Goal: Task Accomplishment & Management: Use online tool/utility

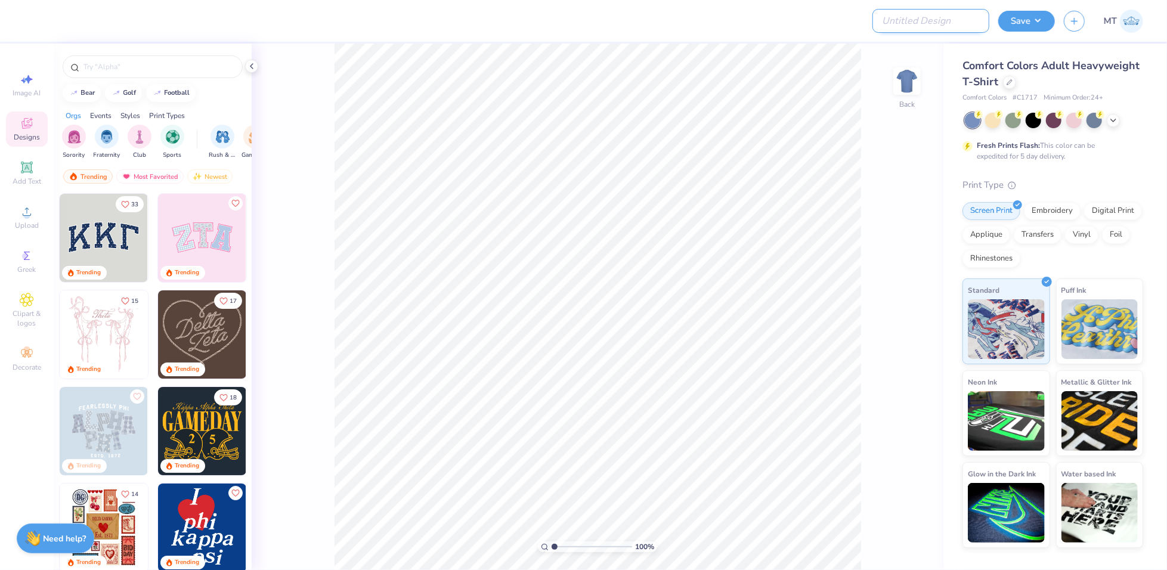
click at [977, 22] on input "Design Title" at bounding box center [930, 21] width 117 height 24
paste input "FPS239333"
type input "FPS239333"
click at [1008, 84] on div at bounding box center [1009, 81] width 13 height 13
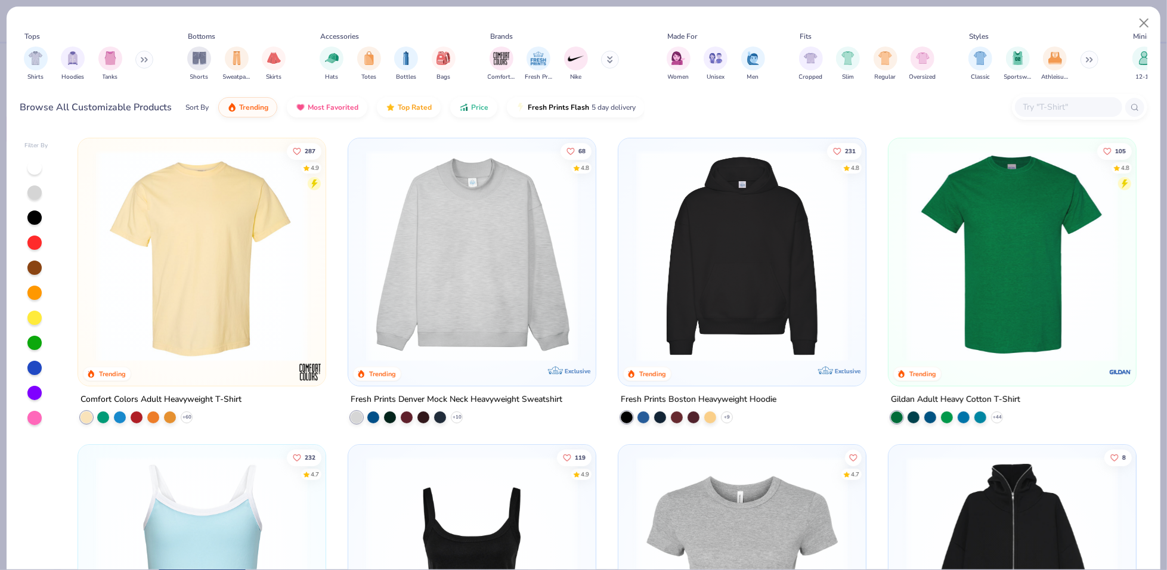
click at [1043, 106] on input "text" at bounding box center [1068, 107] width 92 height 14
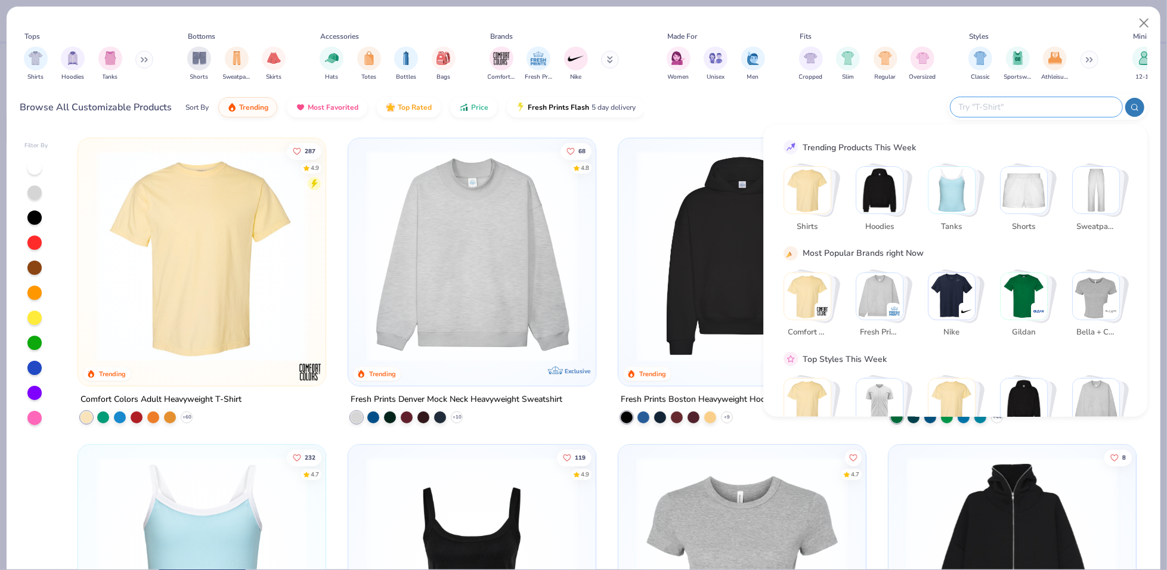
paste input "FP95"
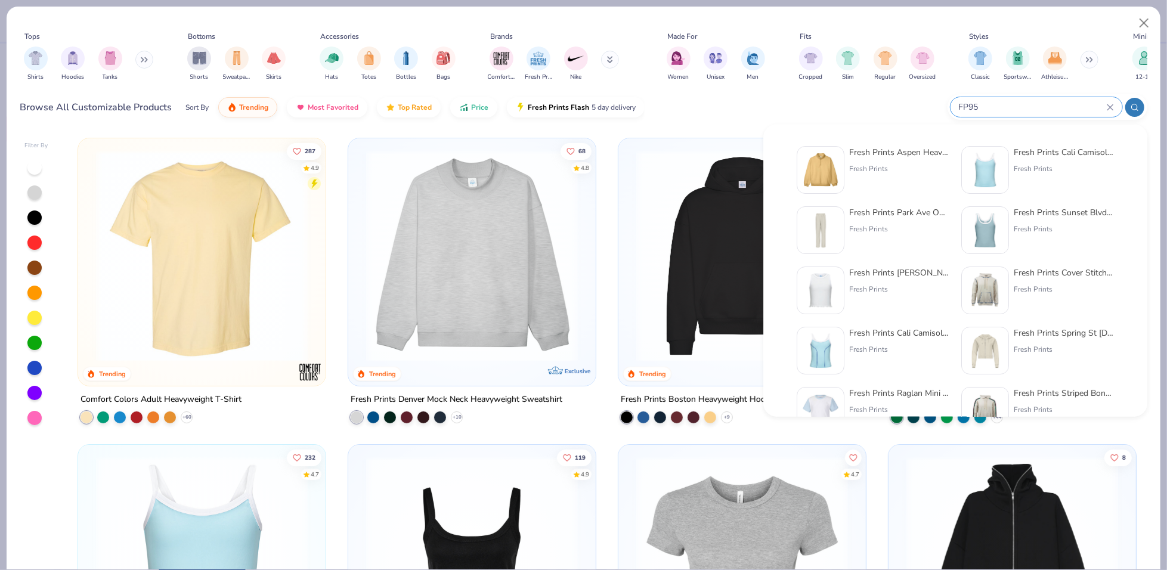
type input "FP95"
click at [847, 171] on div "Fresh Prints Aspen Heavyweight Quarter-Zip Fresh Prints" at bounding box center [873, 170] width 153 height 48
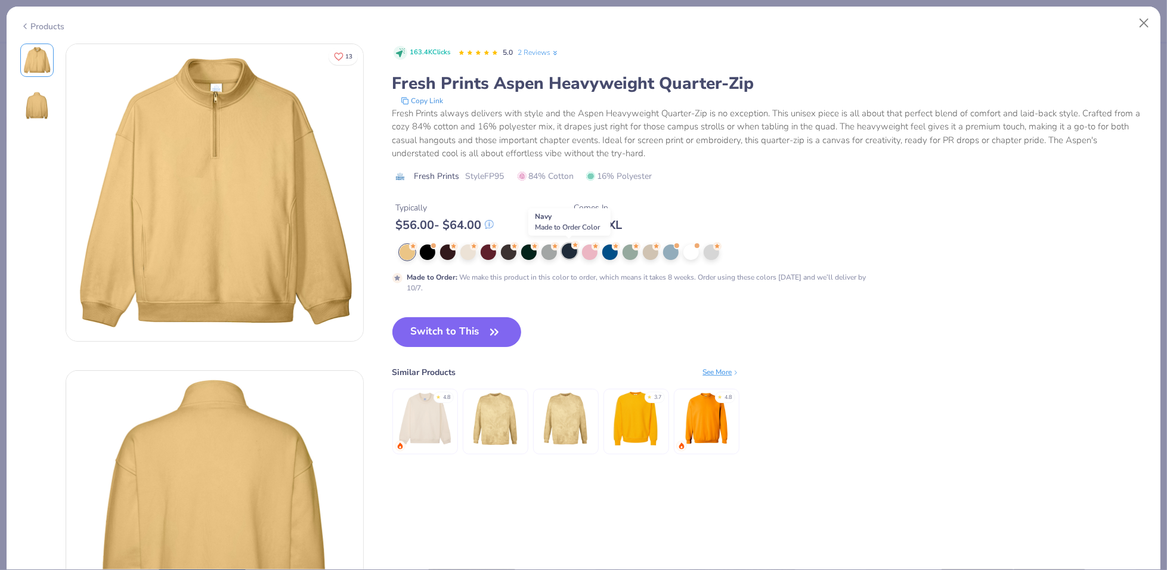
click at [568, 256] on div at bounding box center [570, 251] width 16 height 16
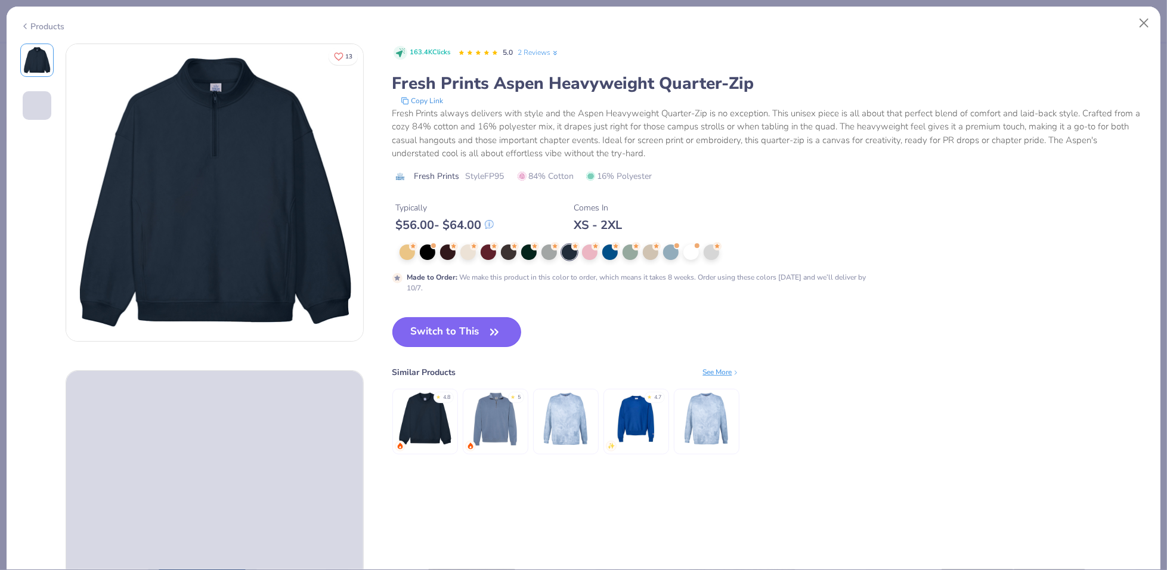
click at [423, 321] on button "Switch to This" at bounding box center [456, 332] width 129 height 30
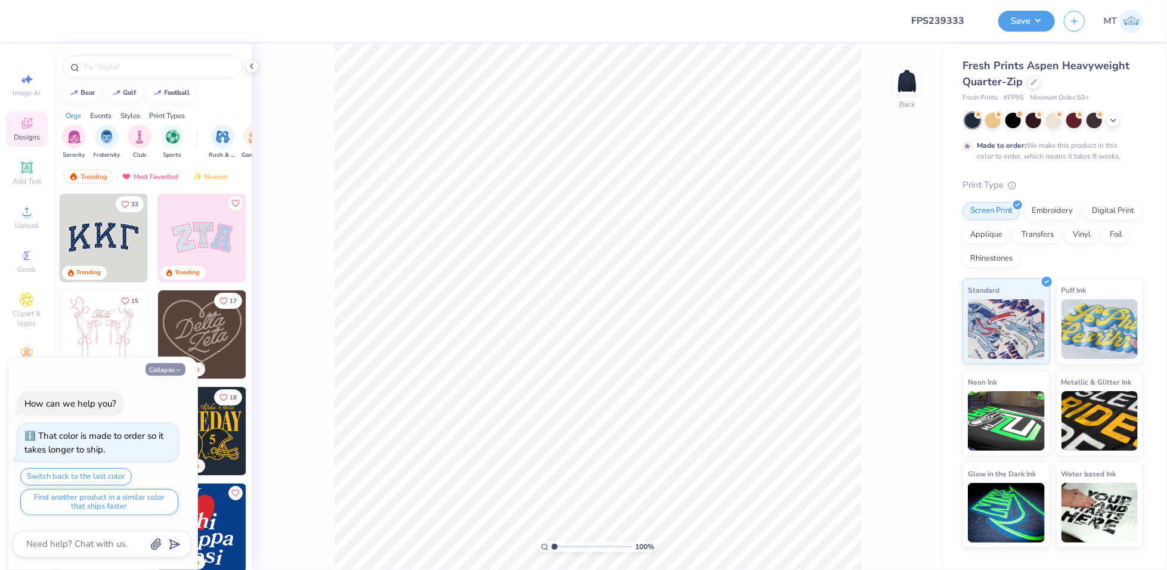
click at [174, 368] on button "Collapse" at bounding box center [165, 369] width 40 height 13
type textarea "x"
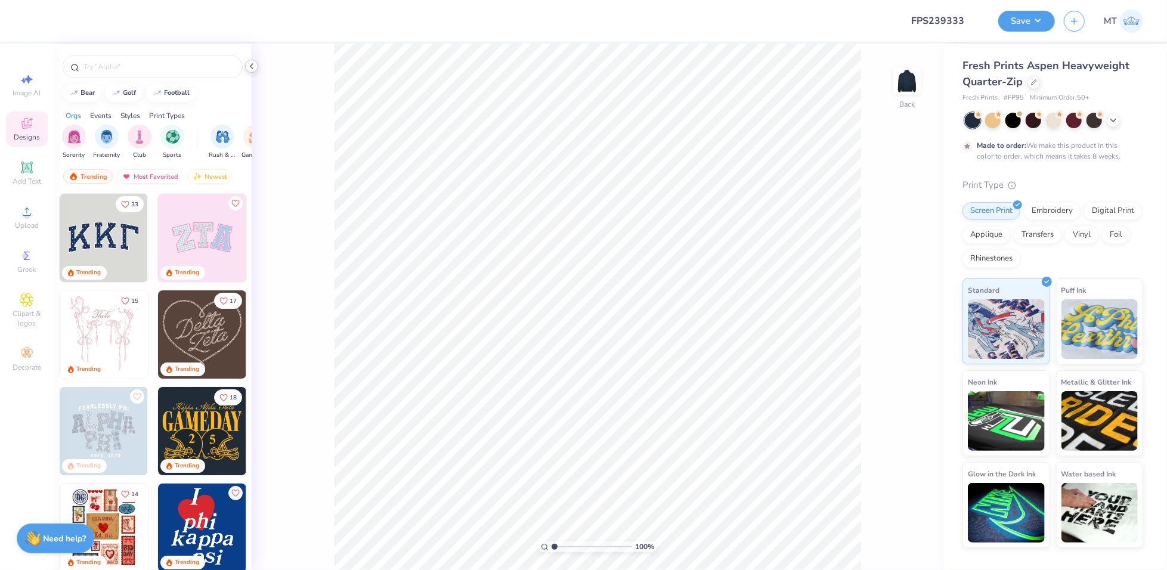
click at [255, 66] on icon at bounding box center [252, 66] width 10 height 10
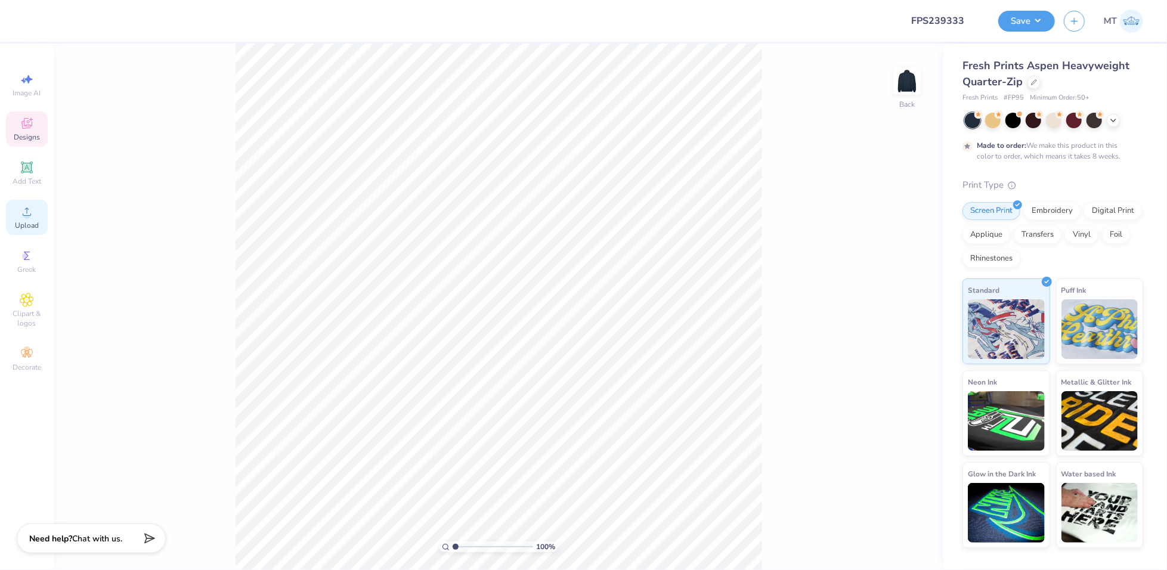
click at [22, 213] on icon at bounding box center [27, 212] width 14 height 14
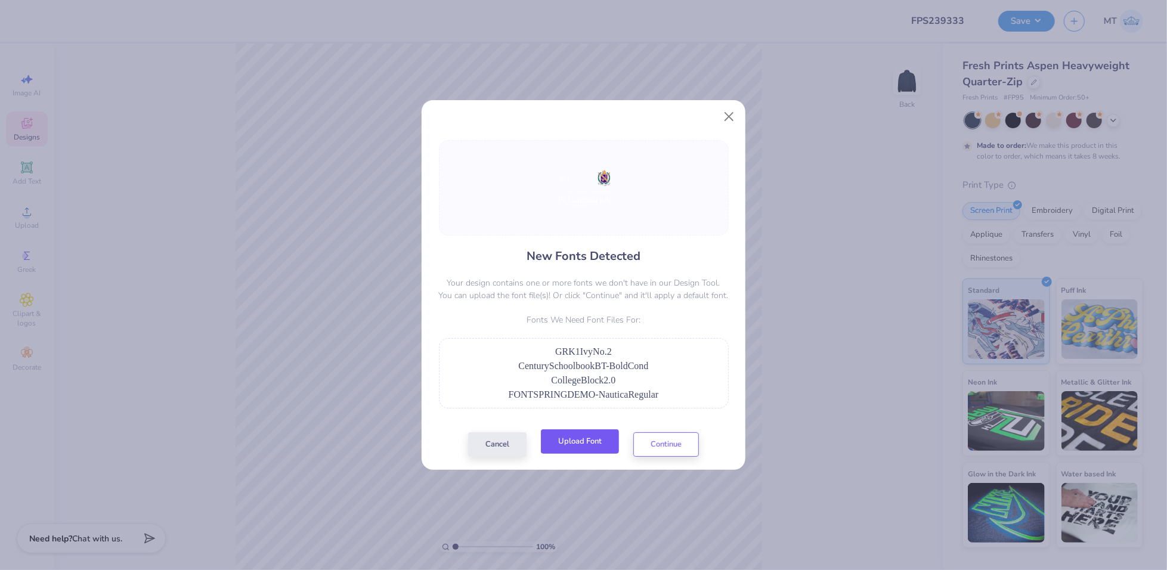
click at [575, 438] on button "Upload Font" at bounding box center [580, 441] width 78 height 24
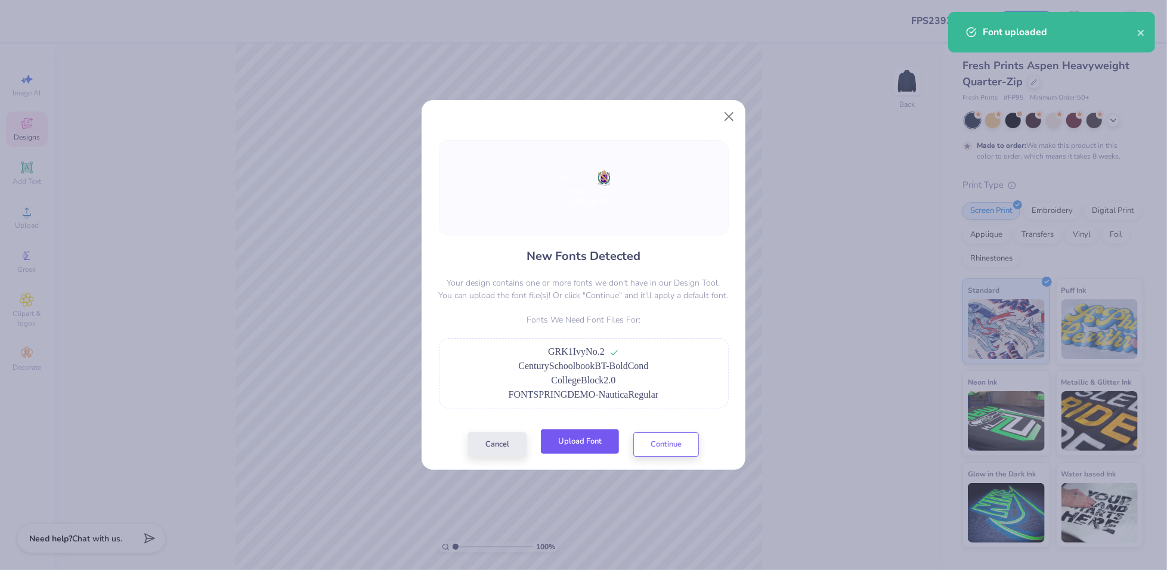
click at [601, 440] on button "Upload Font" at bounding box center [580, 441] width 78 height 24
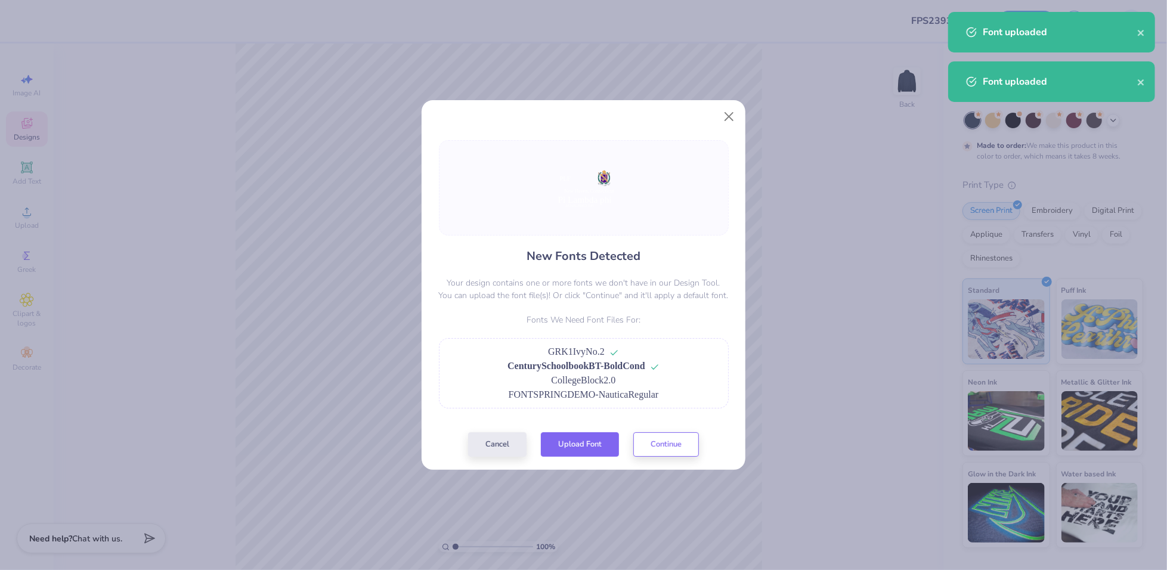
click at [578, 448] on button "Upload Font" at bounding box center [580, 444] width 78 height 24
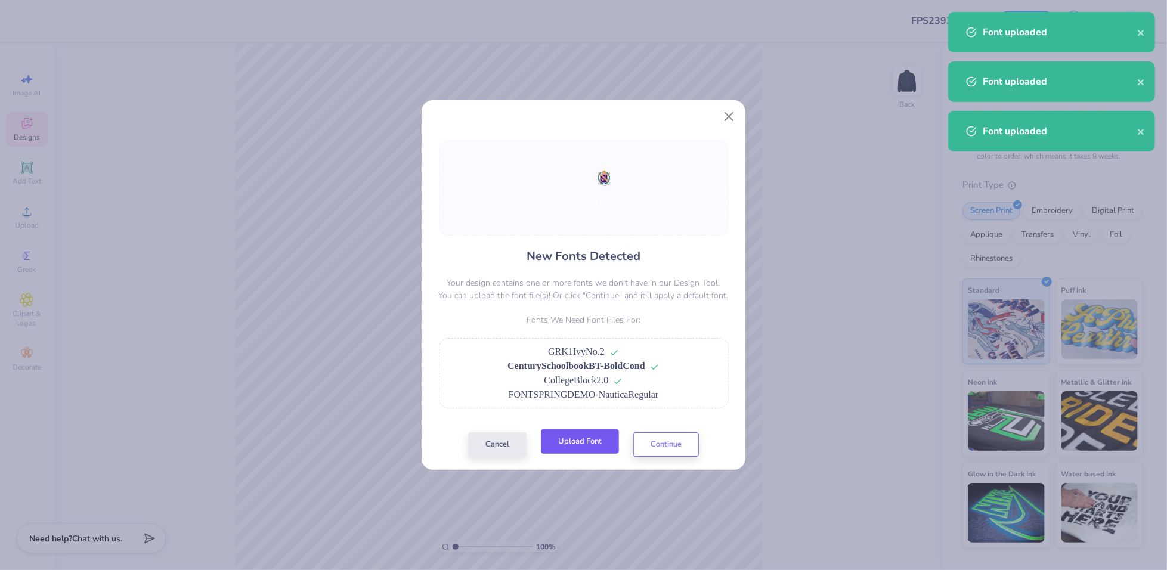
click at [601, 445] on button "Upload Font" at bounding box center [580, 441] width 78 height 24
click at [665, 452] on button "Continue" at bounding box center [666, 441] width 66 height 24
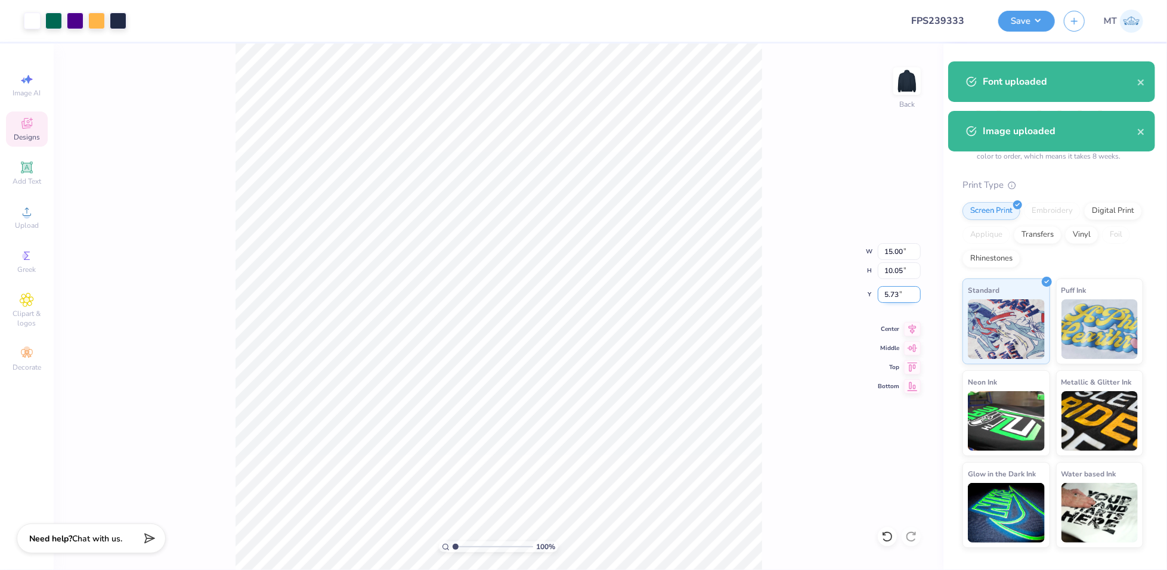
click at [888, 292] on input "5.73" at bounding box center [899, 294] width 43 height 17
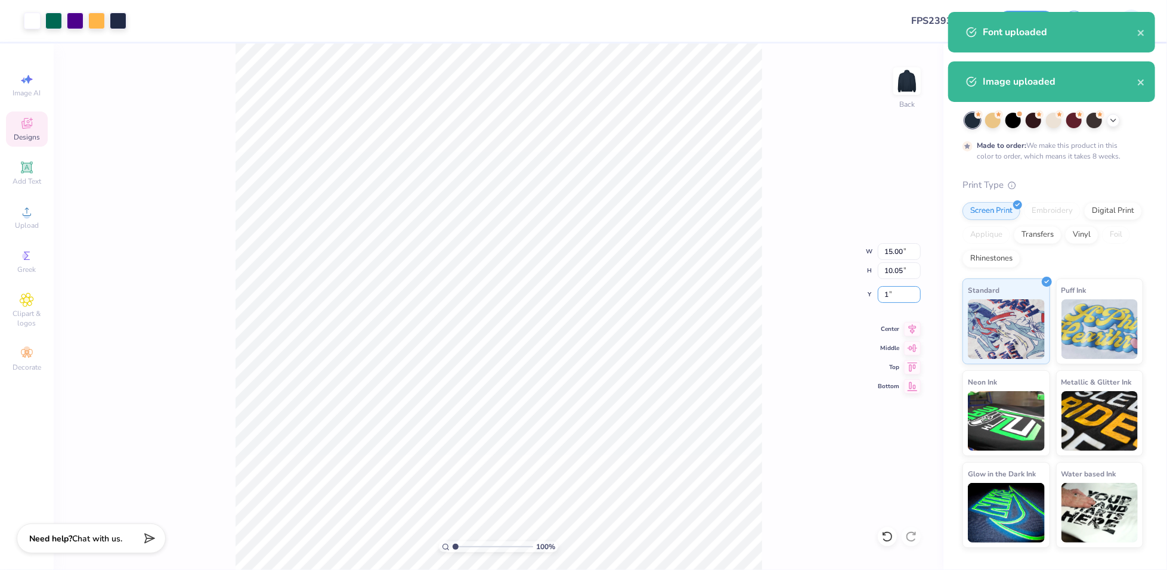
type input "1.00"
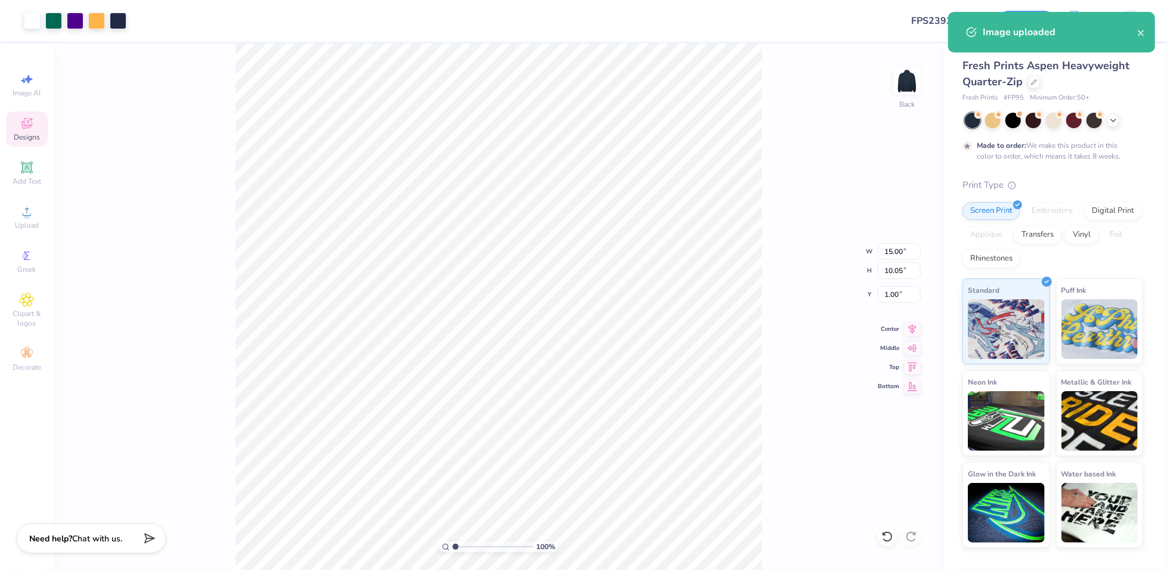
click at [778, 353] on div "100 % Back W 15.00 15.00 " H 10.05 10.05 " Y 1.00 1.00 " Center Middle Top Bott…" at bounding box center [499, 307] width 890 height 527
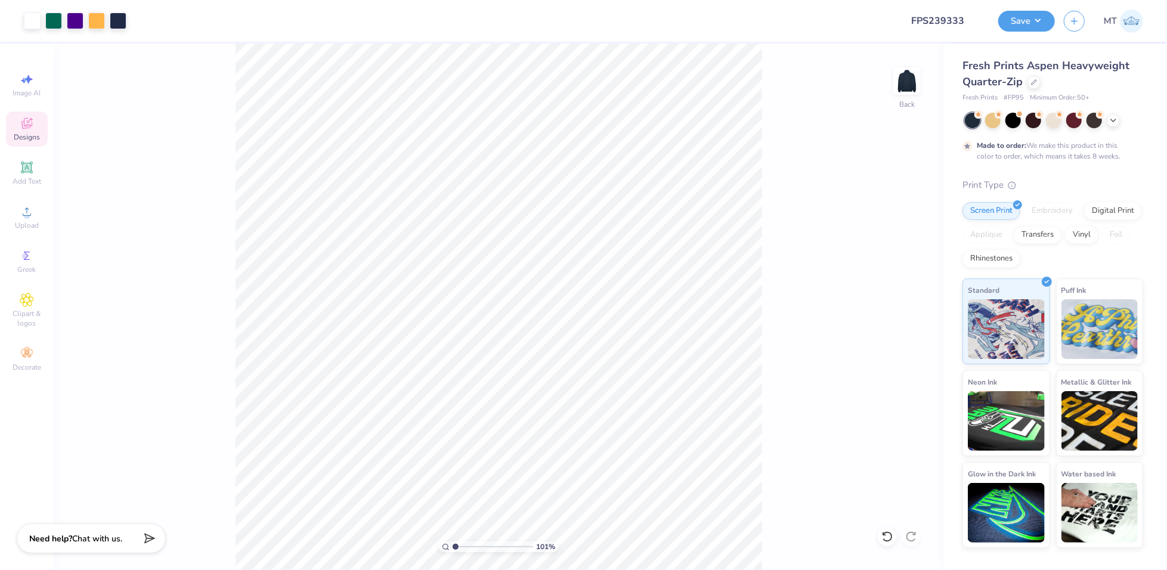
type input "1"
click at [891, 248] on input "15.00" at bounding box center [899, 251] width 43 height 17
type input "12.00"
type input "8.04"
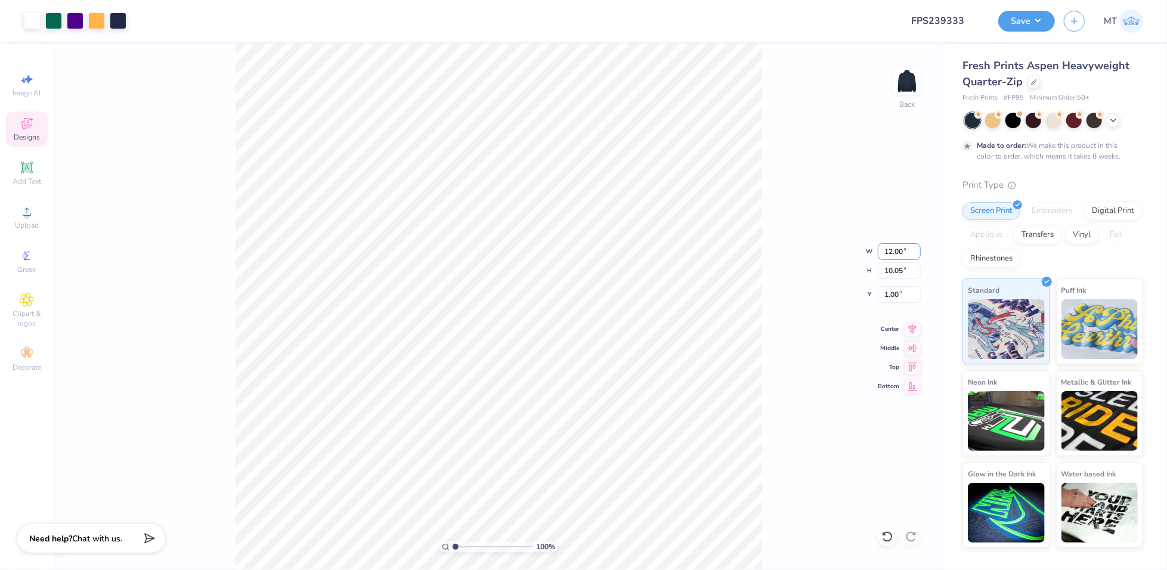
type input "2.00"
click at [885, 250] on input "12.00" at bounding box center [899, 251] width 43 height 17
type input "12.50"
type input "8.37"
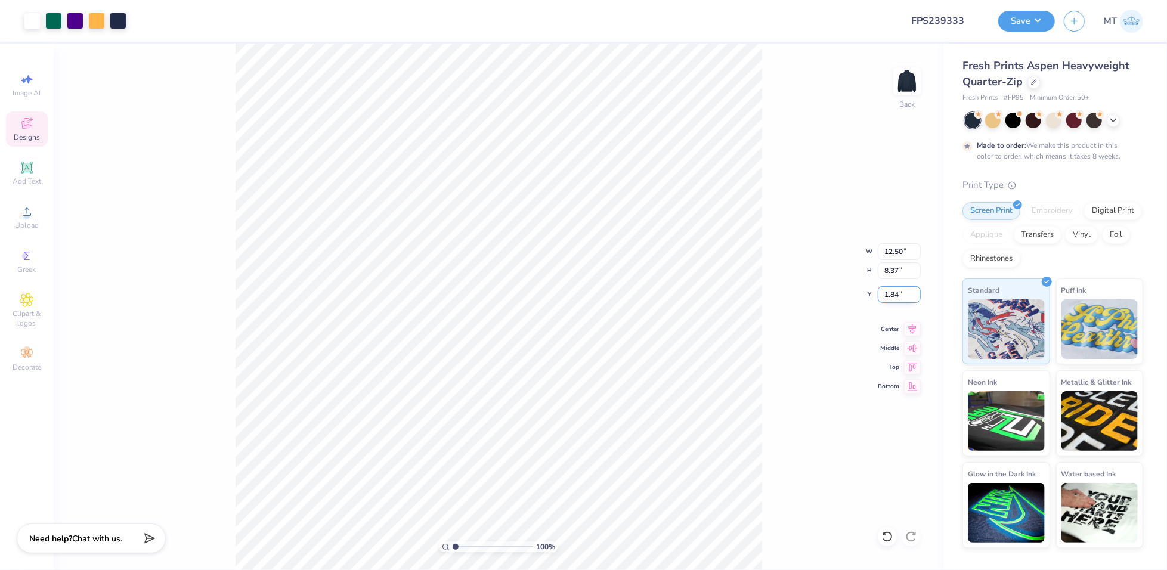
click at [890, 292] on input "1.84" at bounding box center [899, 294] width 43 height 17
click at [890, 289] on input "1.84" at bounding box center [899, 294] width 43 height 17
type input "1.50"
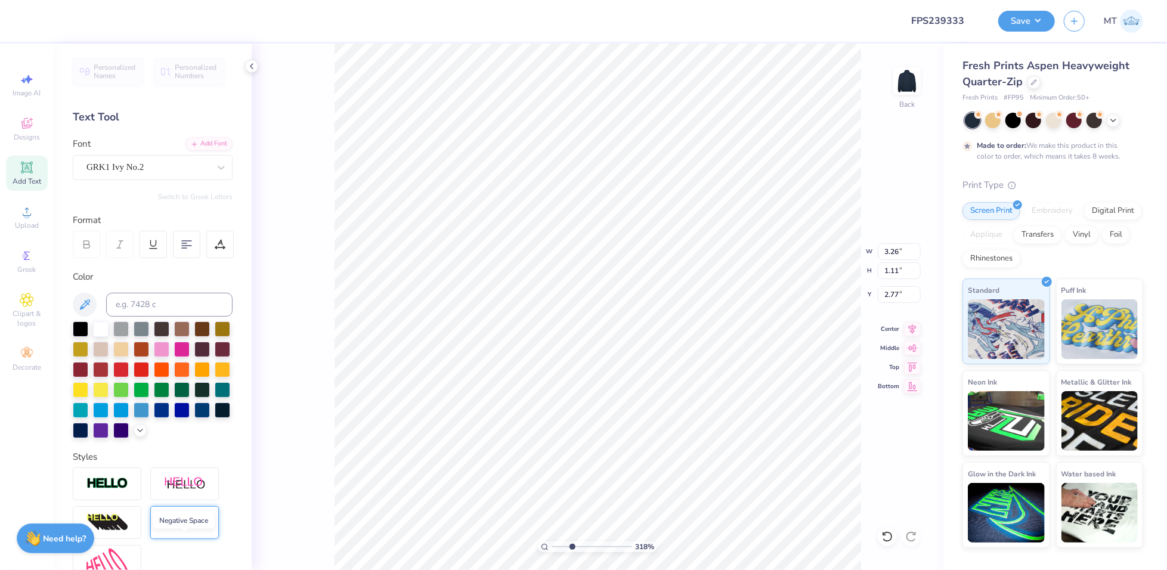
click at [190, 530] on img at bounding box center [185, 523] width 42 height 14
type input "3.1793043405203"
type input "3.24"
type input "1.09"
type input "2.90"
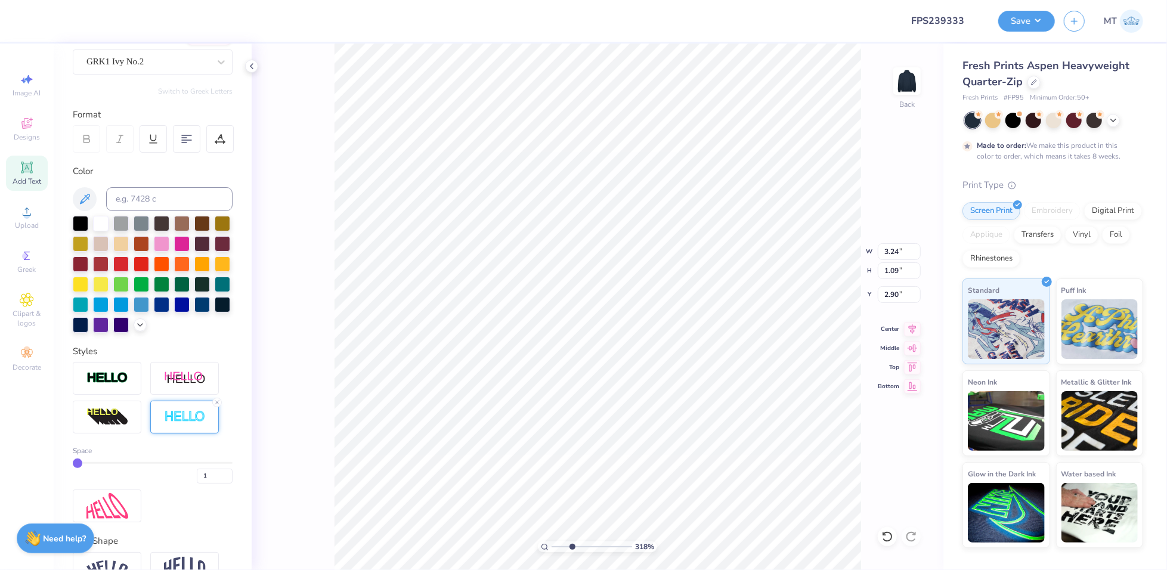
scroll to position [193, 0]
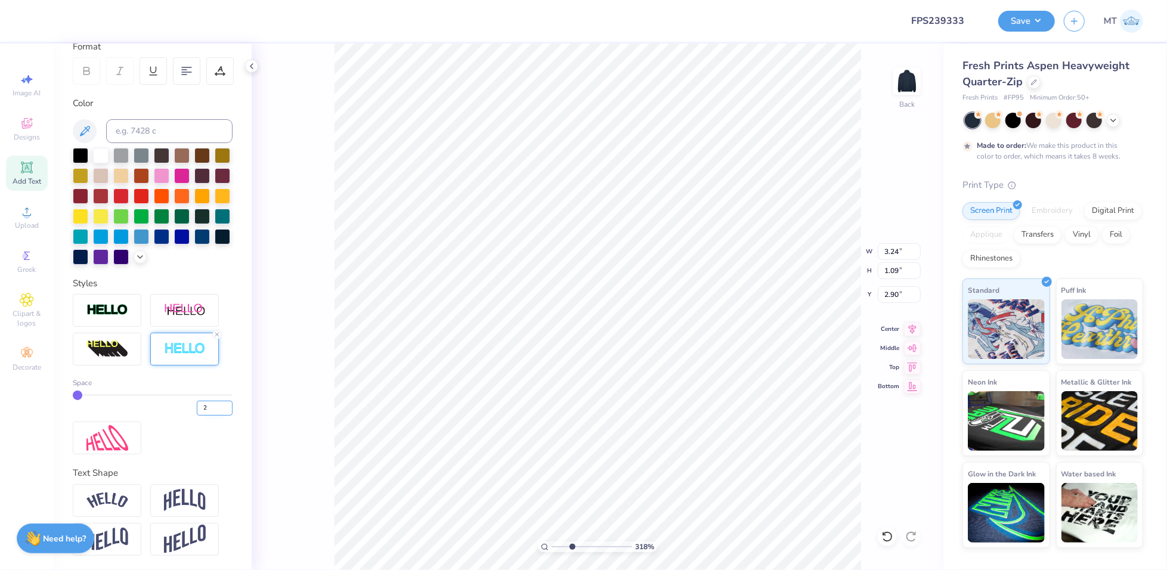
type input "2"
click at [216, 407] on input "2" at bounding box center [215, 408] width 36 height 15
type input "3.1793043405203"
type input "2"
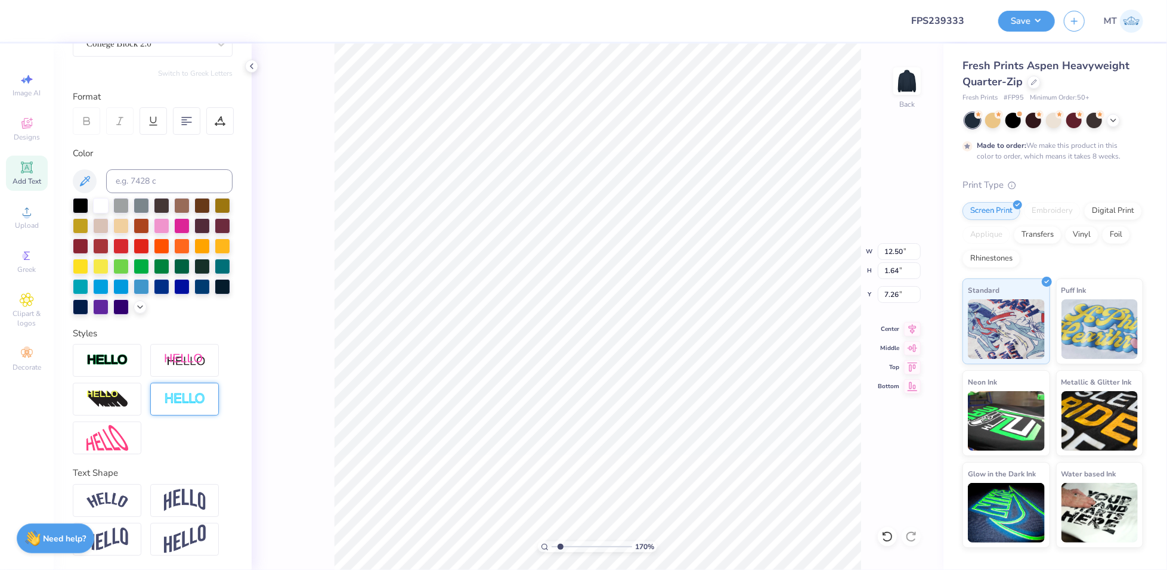
click at [189, 408] on div at bounding box center [184, 399] width 69 height 33
type input "1.69852247134379"
type input "12.49"
type input "1.84"
type input "7.38"
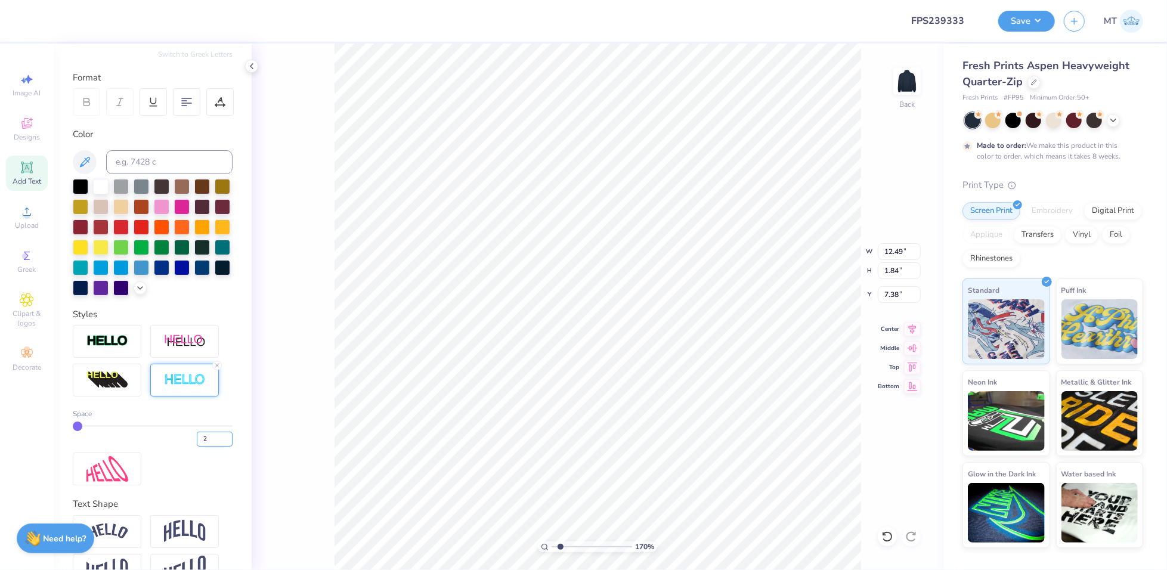
type input "2"
click at [214, 447] on input "2" at bounding box center [215, 439] width 36 height 15
type input "1.69852247134379"
type input "2"
type input "2.77682069096351"
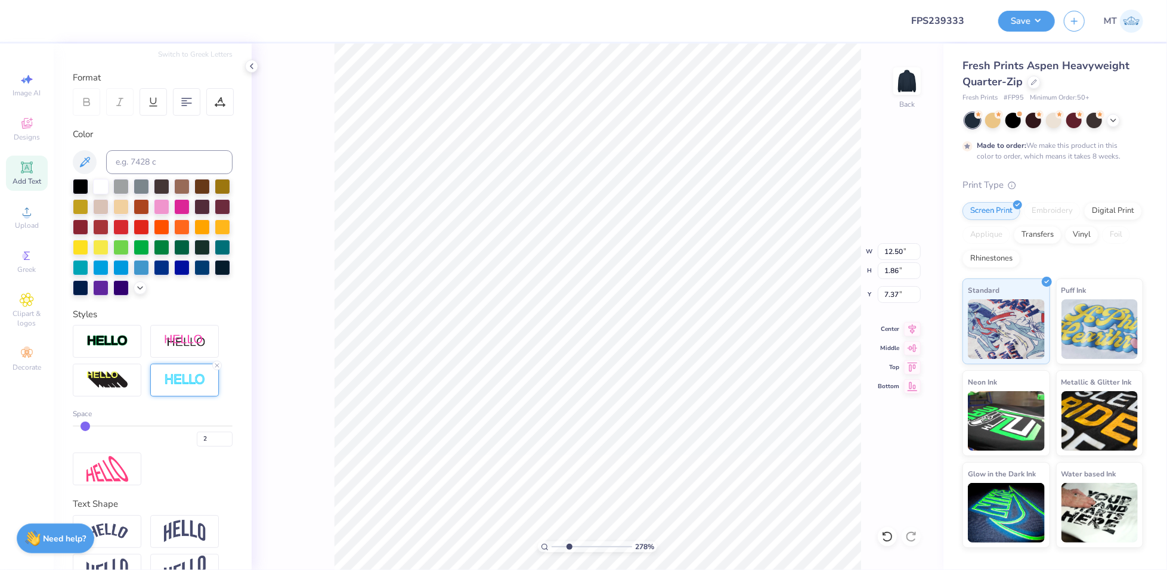
type input "7.10"
type input "1"
click at [1042, 23] on button "Save" at bounding box center [1026, 19] width 57 height 21
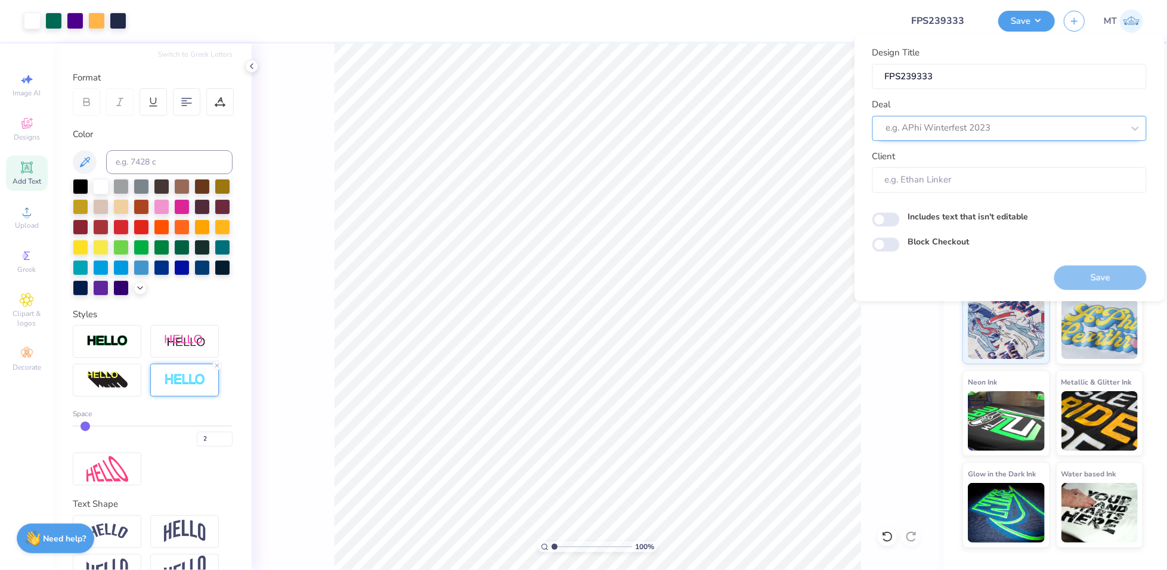
click at [1026, 123] on div at bounding box center [1004, 128] width 237 height 16
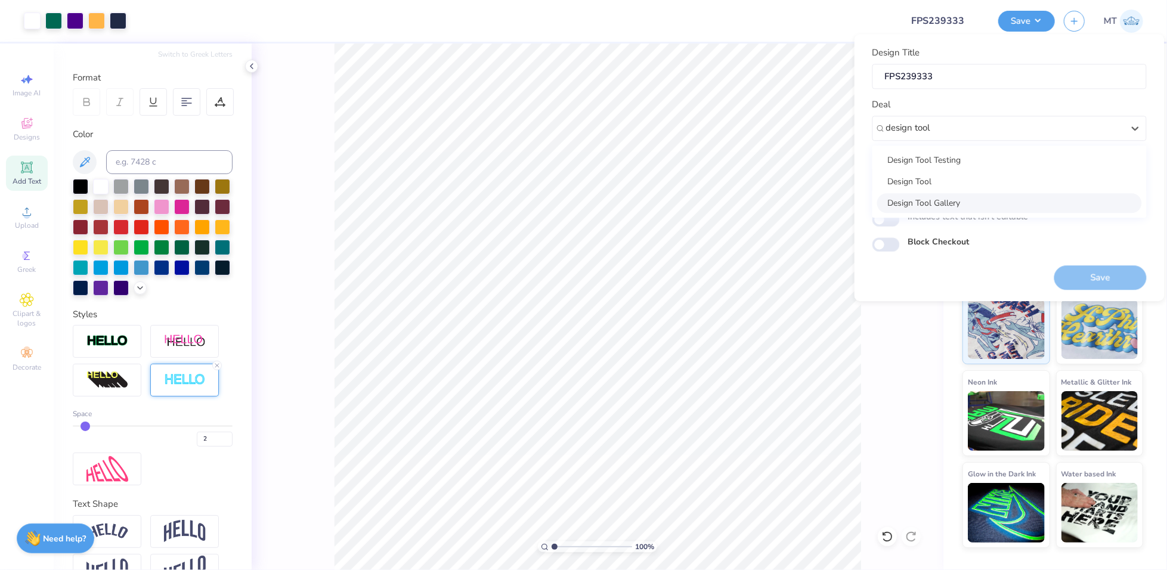
click at [949, 199] on div "Design Tool Gallery" at bounding box center [1009, 203] width 265 height 20
type input "design tool"
type input "Design Tool Gallery User"
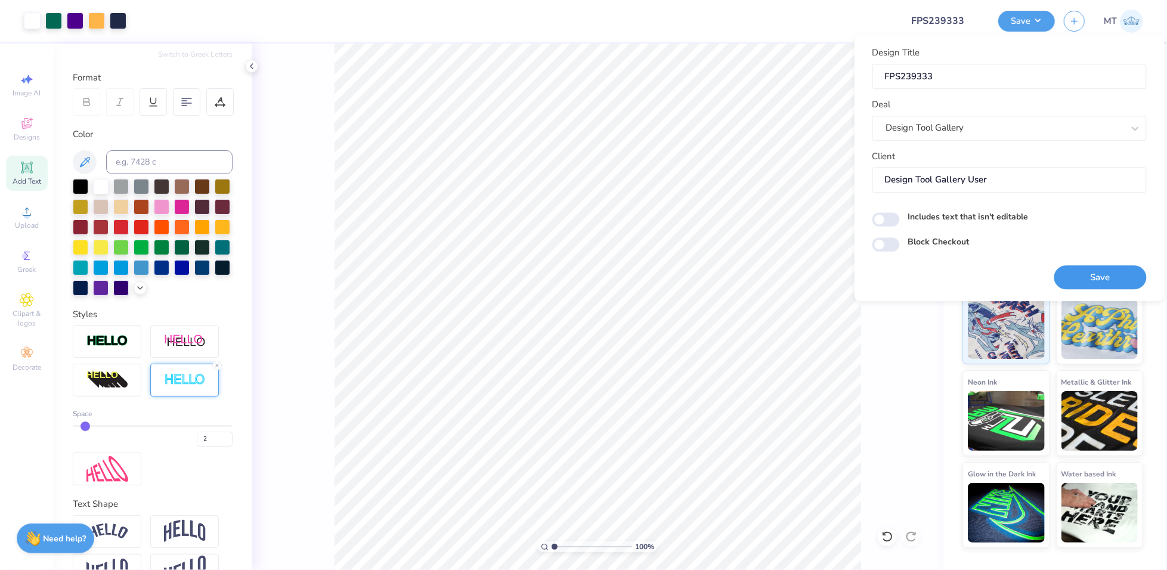
click at [1108, 273] on button "Save" at bounding box center [1100, 277] width 92 height 24
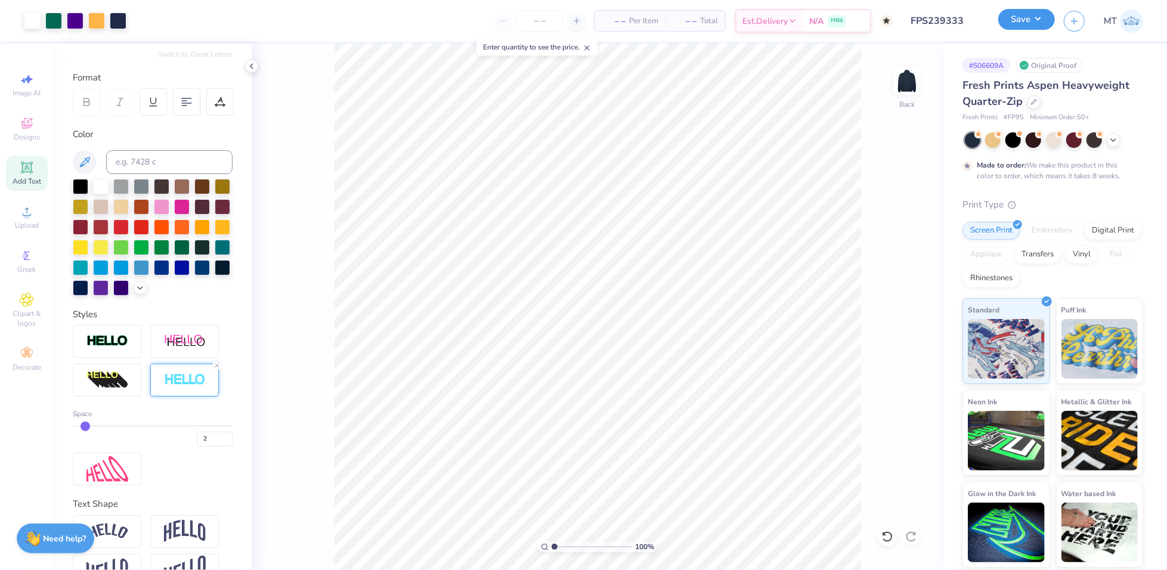
click at [1032, 26] on button "Save" at bounding box center [1026, 19] width 57 height 21
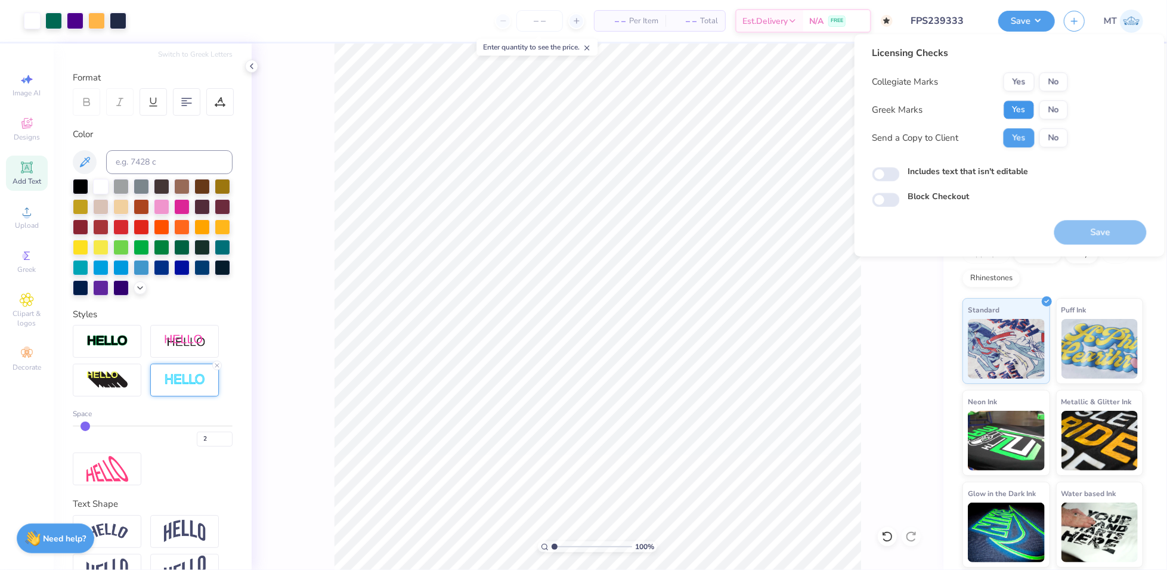
click at [1027, 106] on button "Yes" at bounding box center [1019, 109] width 31 height 19
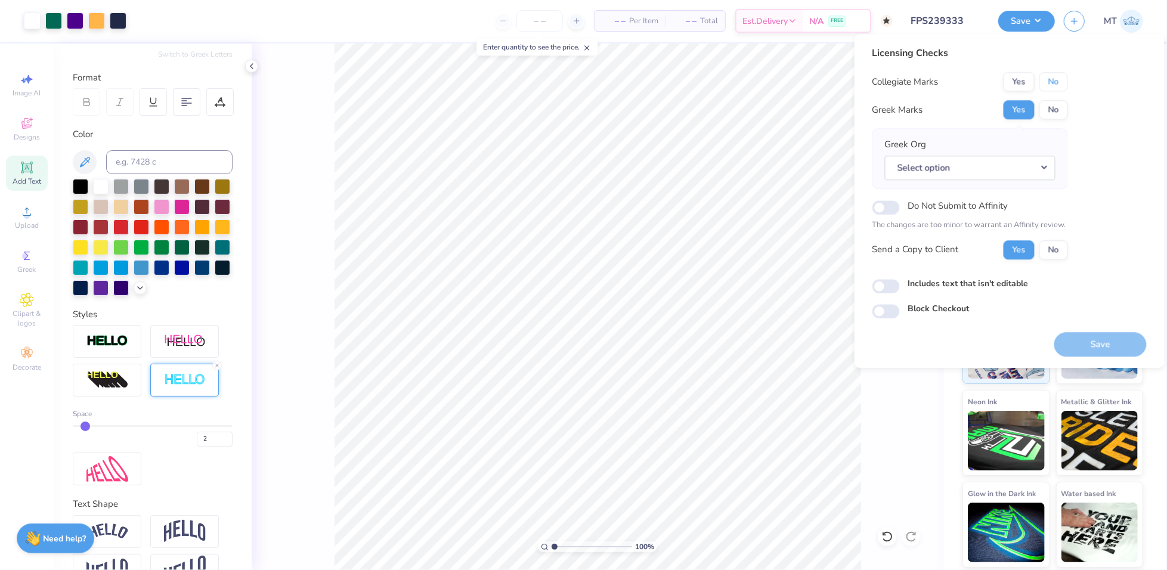
click at [1055, 83] on button "No" at bounding box center [1053, 81] width 29 height 19
click at [1033, 168] on button "Select option" at bounding box center [970, 168] width 171 height 24
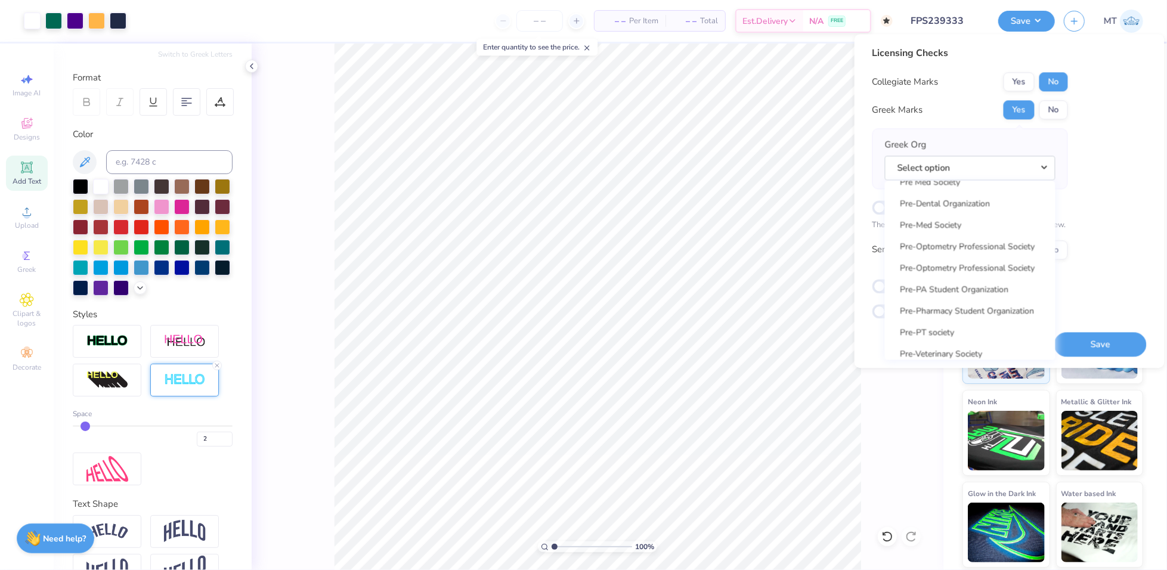
scroll to position [7071, 0]
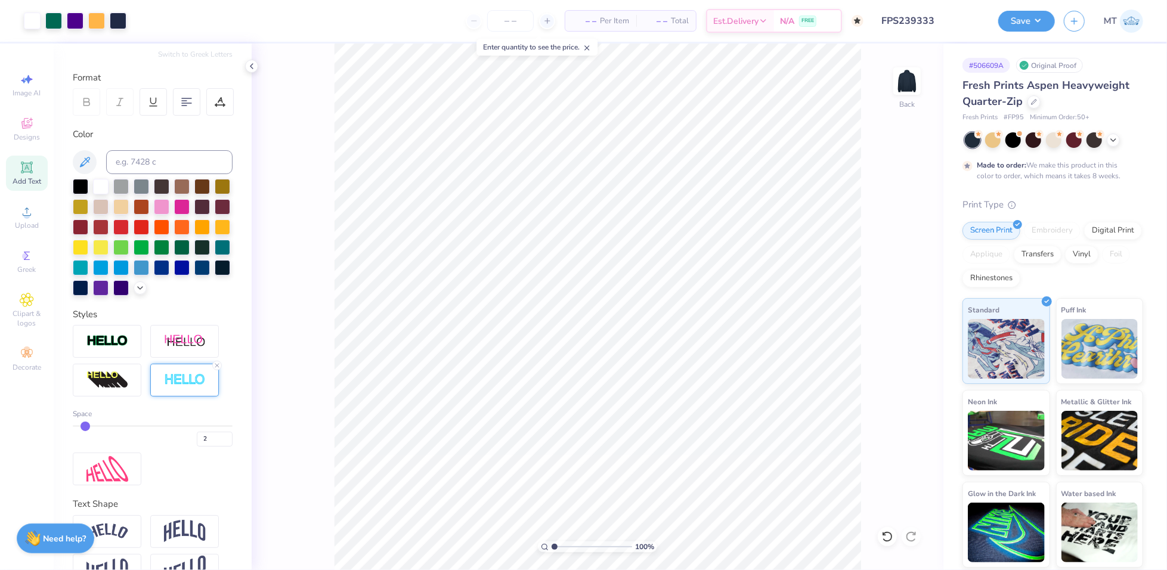
click at [946, 15] on input "FPS239333" at bounding box center [930, 21] width 117 height 24
